Goal: Check status

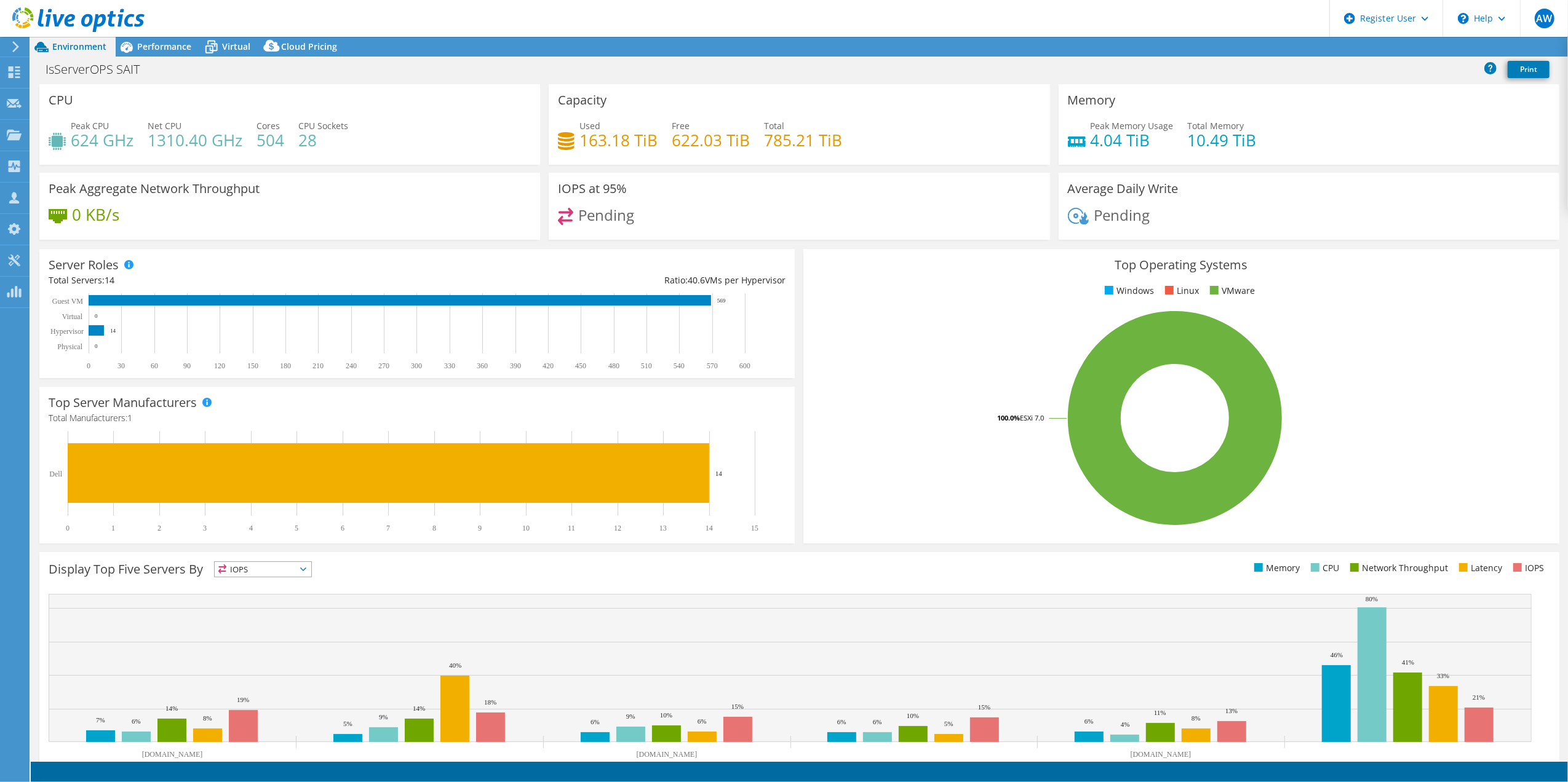
select select "USD"
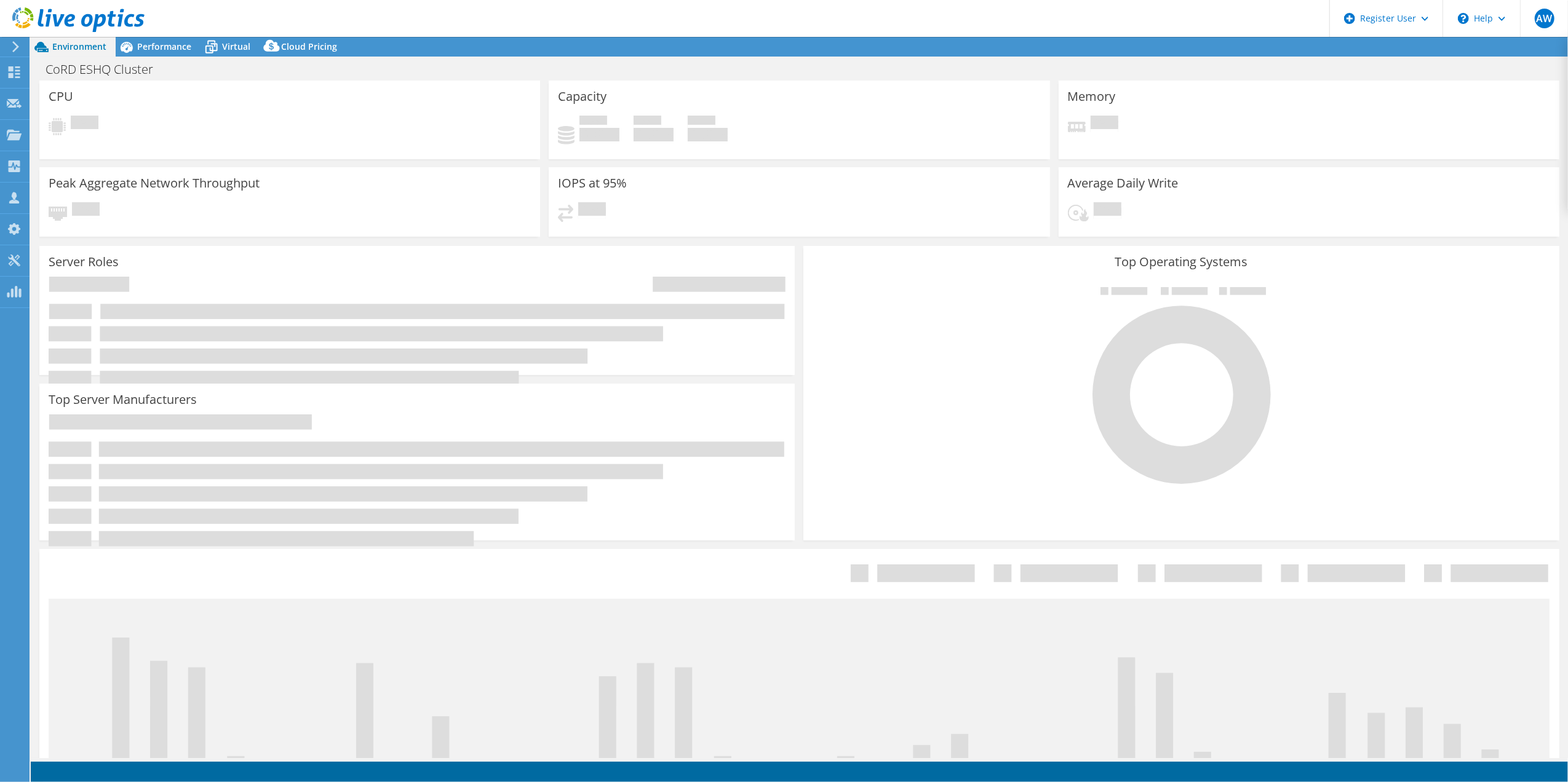
select select "[GEOGRAPHIC_DATA]"
select select "CAD"
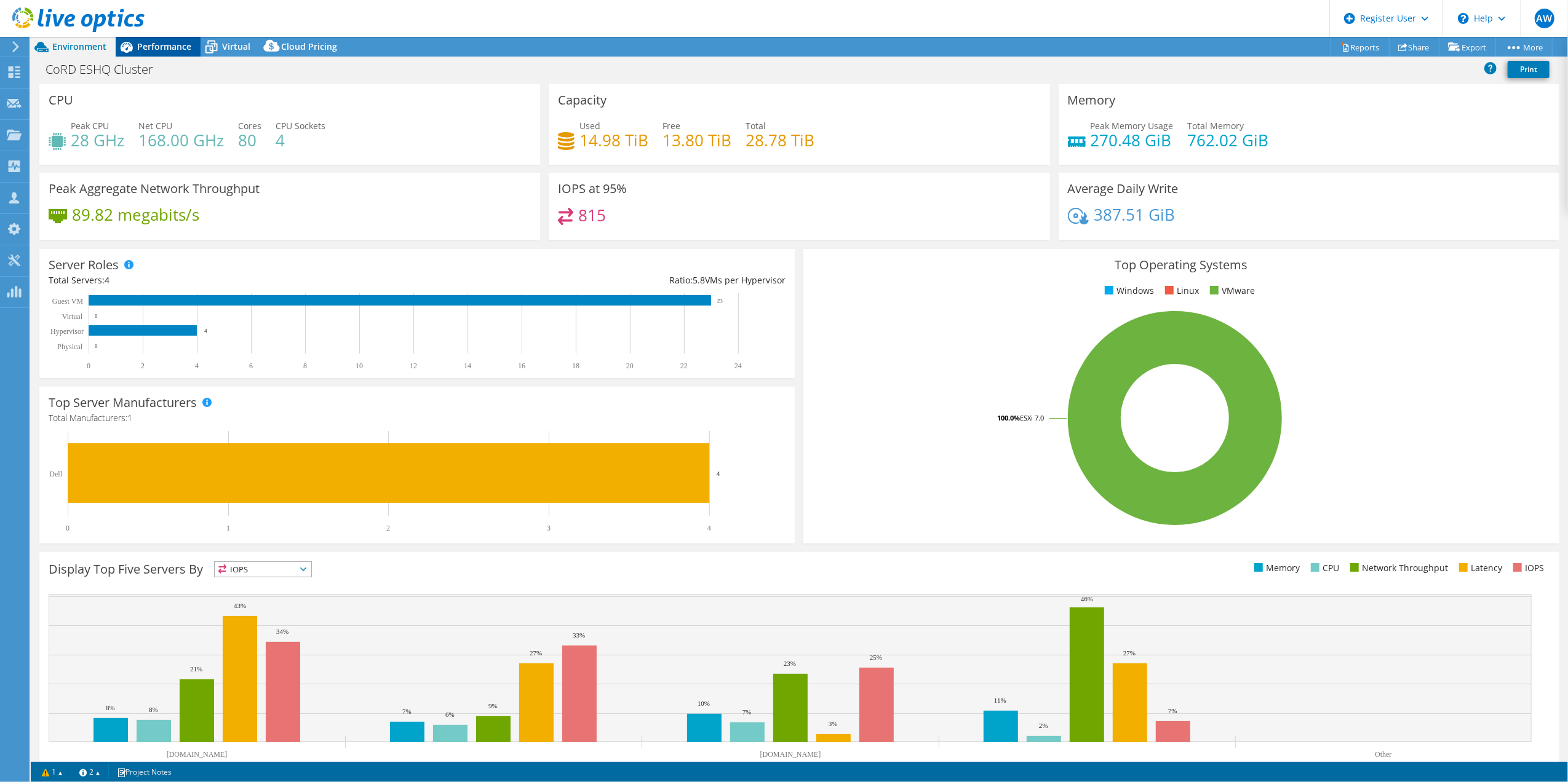
click at [152, 47] on span "Performance" at bounding box center [163, 46] width 54 height 12
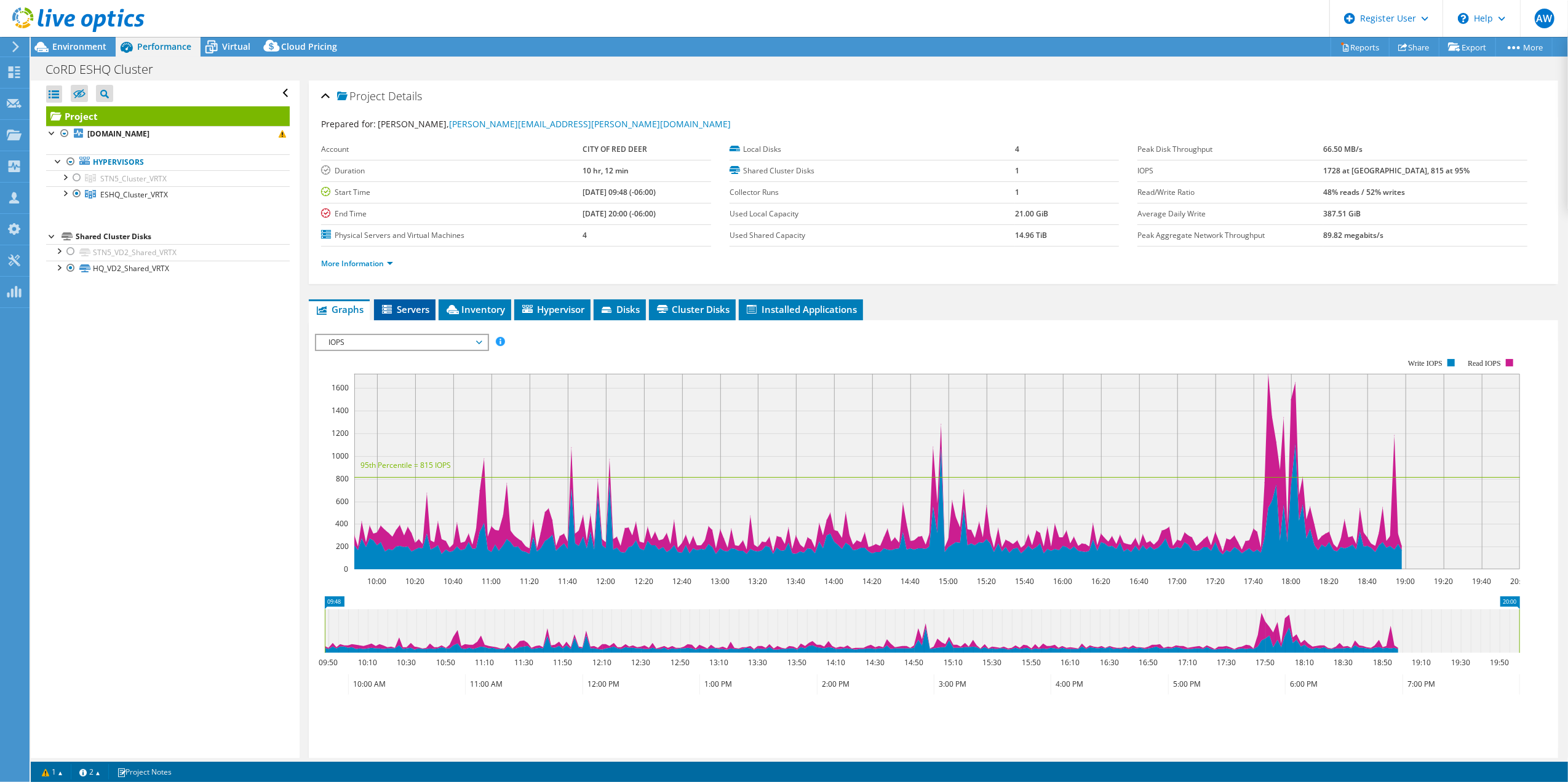
click at [416, 310] on span "Servers" at bounding box center [404, 309] width 49 height 13
